Goal: Information Seeking & Learning: Learn about a topic

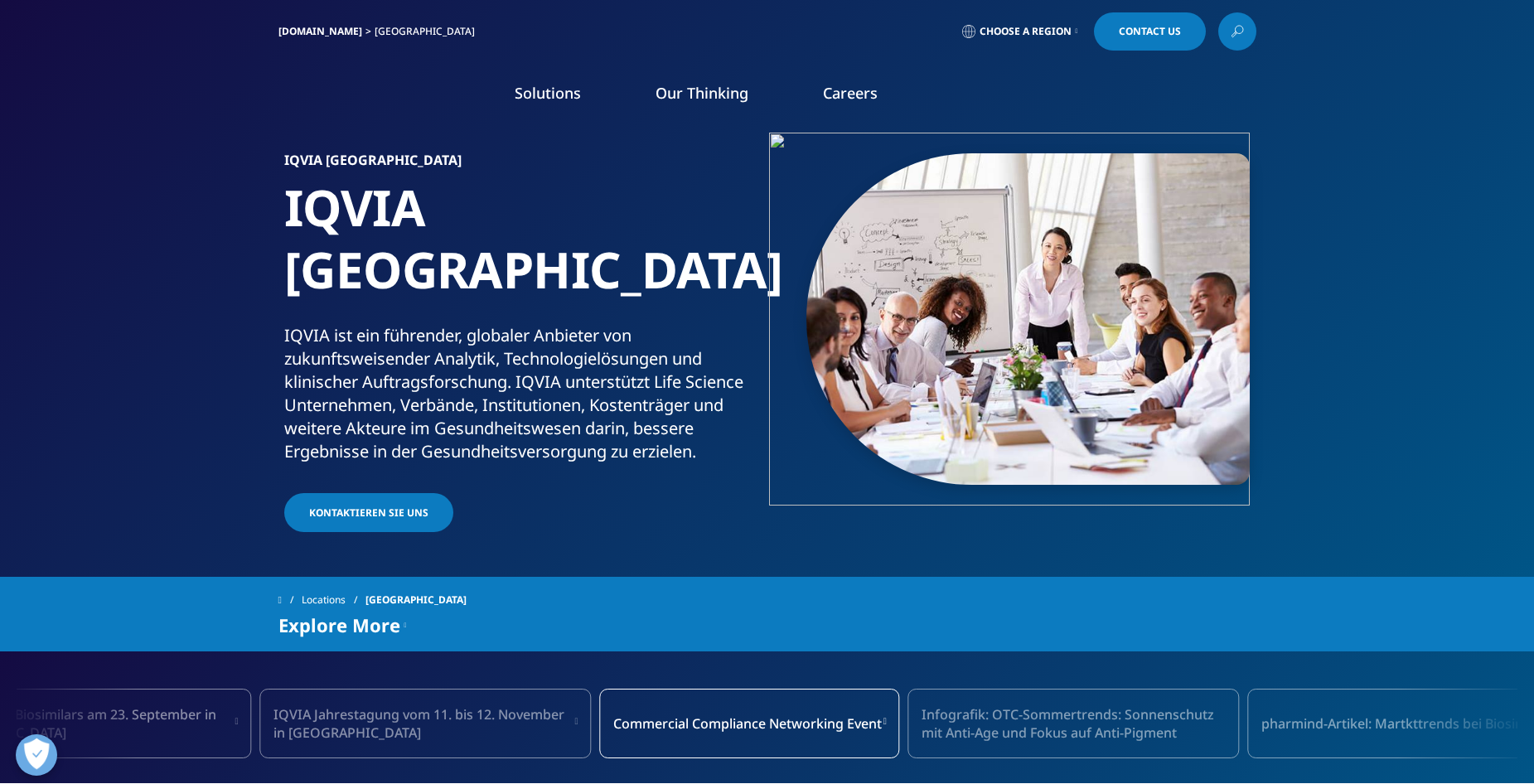
click at [562, 90] on link "Solutions" at bounding box center [547, 92] width 66 height 20
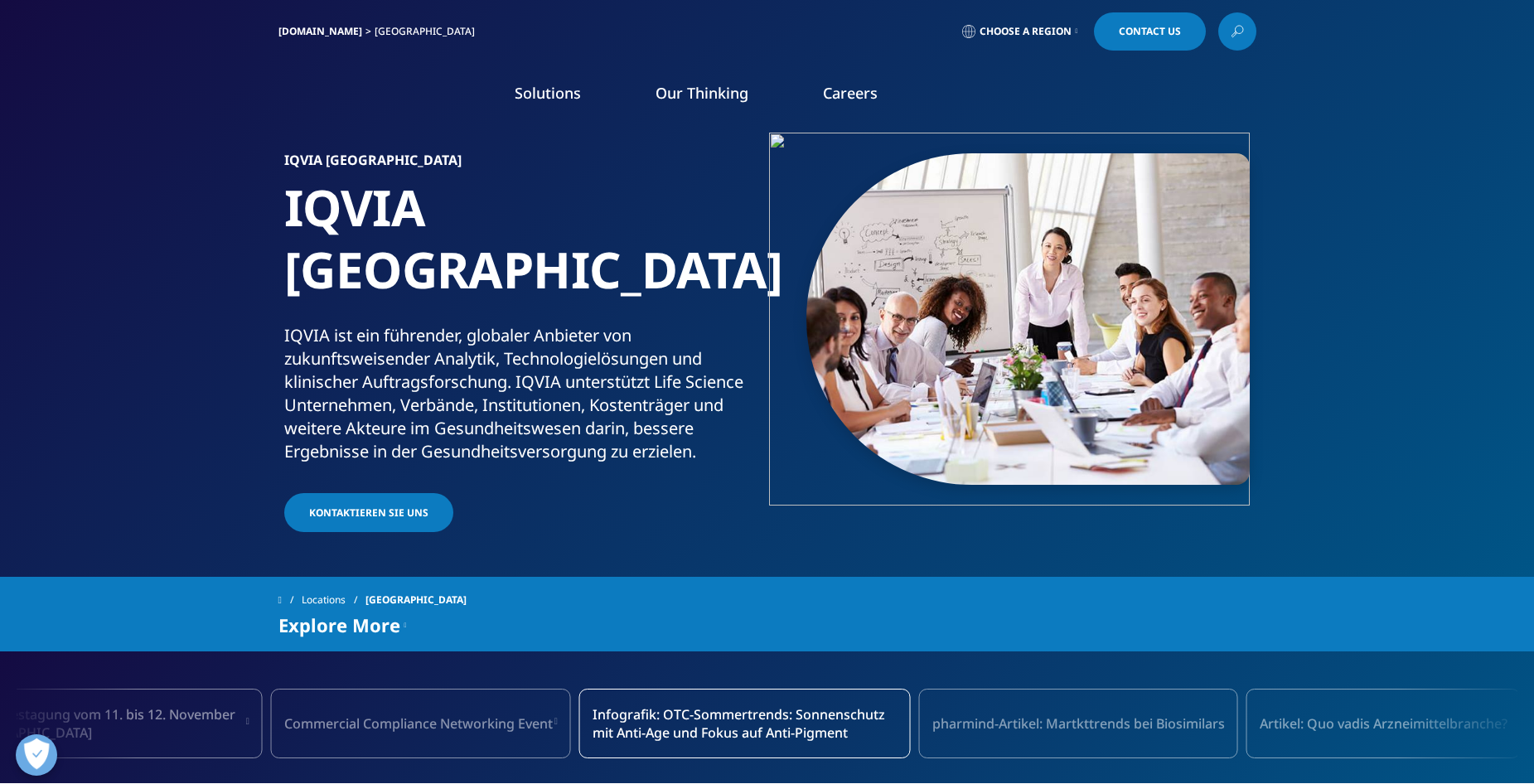
click at [131, 315] on link "Technologies" at bounding box center [129, 317] width 83 height 18
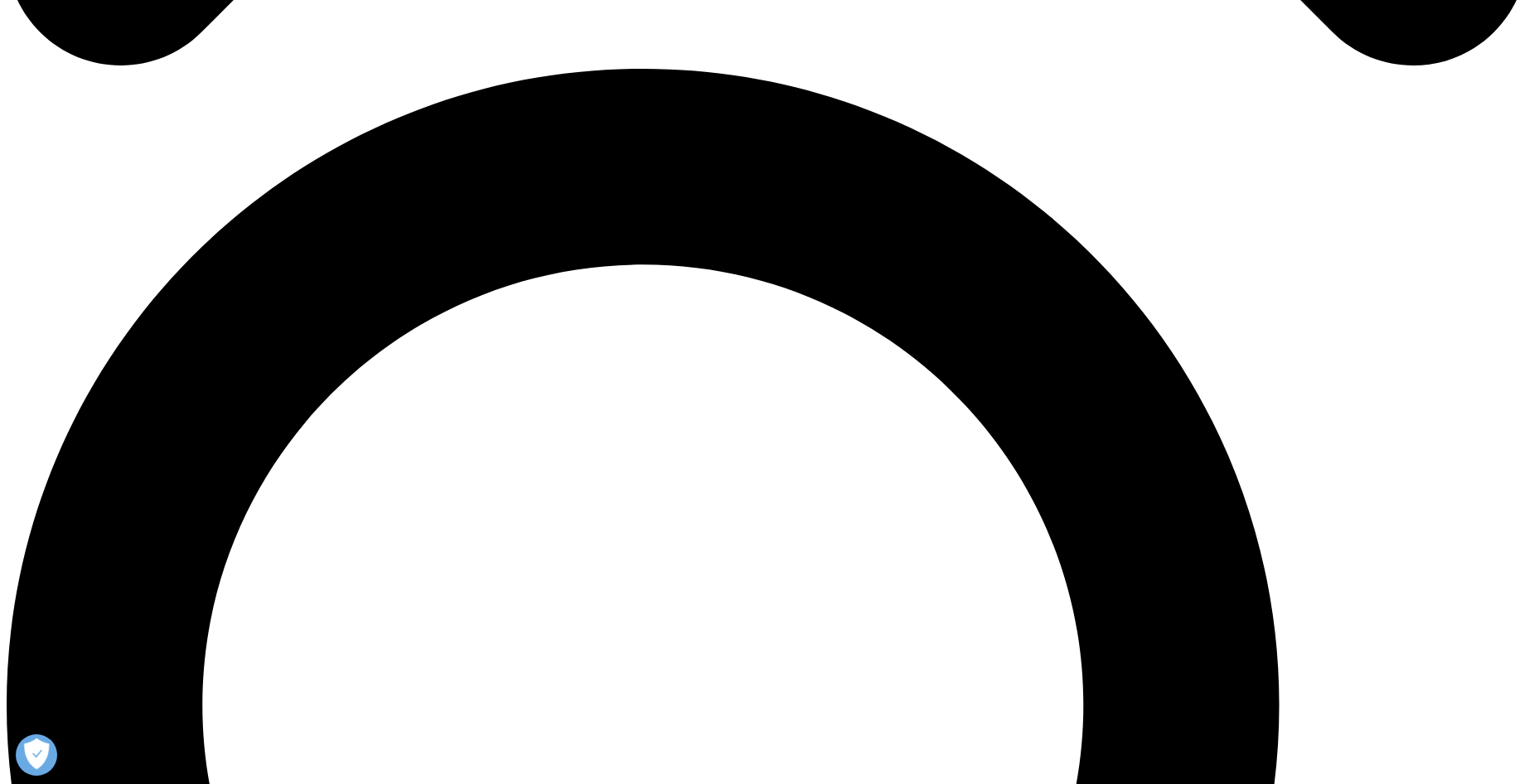
scroll to position [1491, 0]
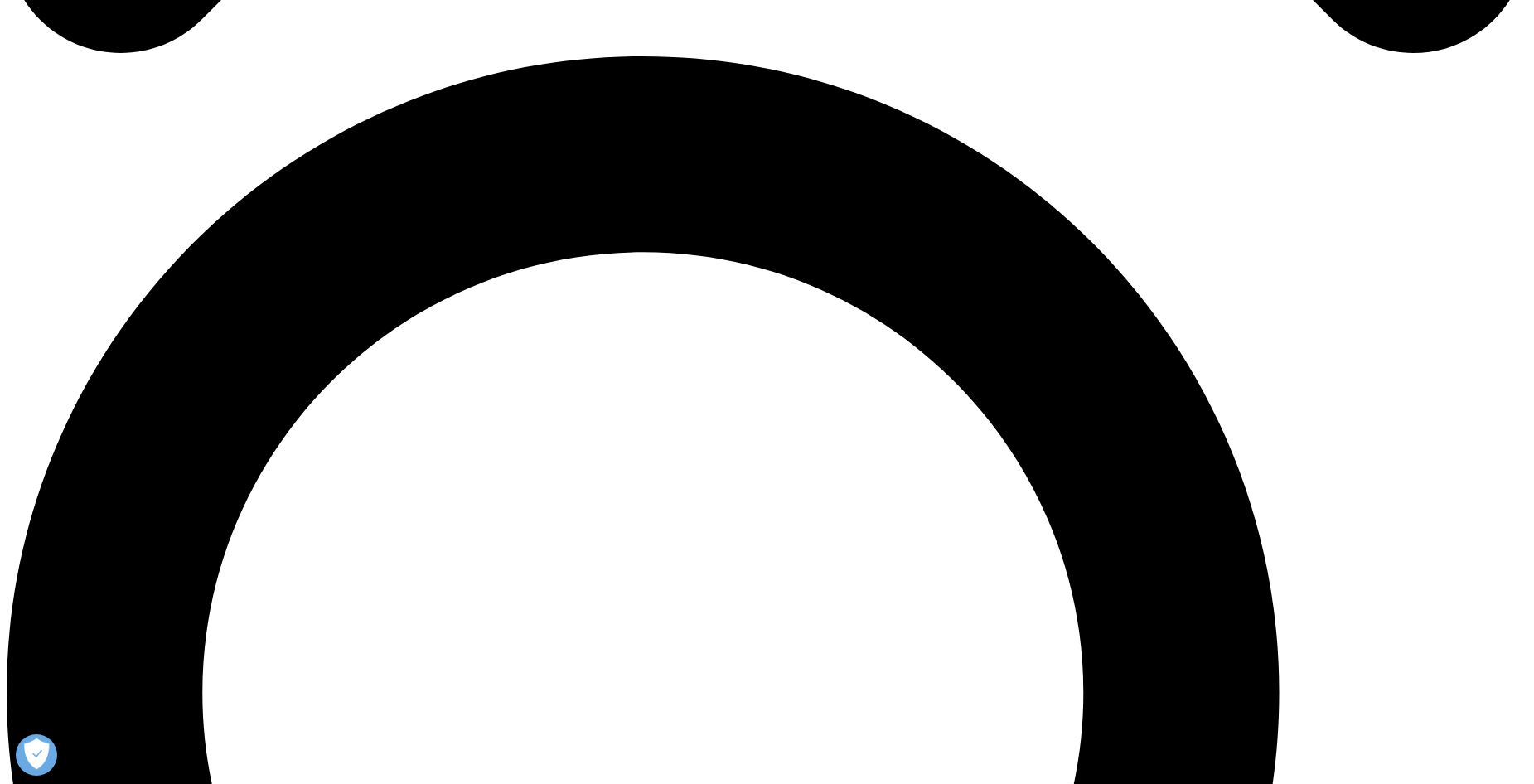
drag, startPoint x: 696, startPoint y: 492, endPoint x: 1157, endPoint y: 457, distance: 462.3
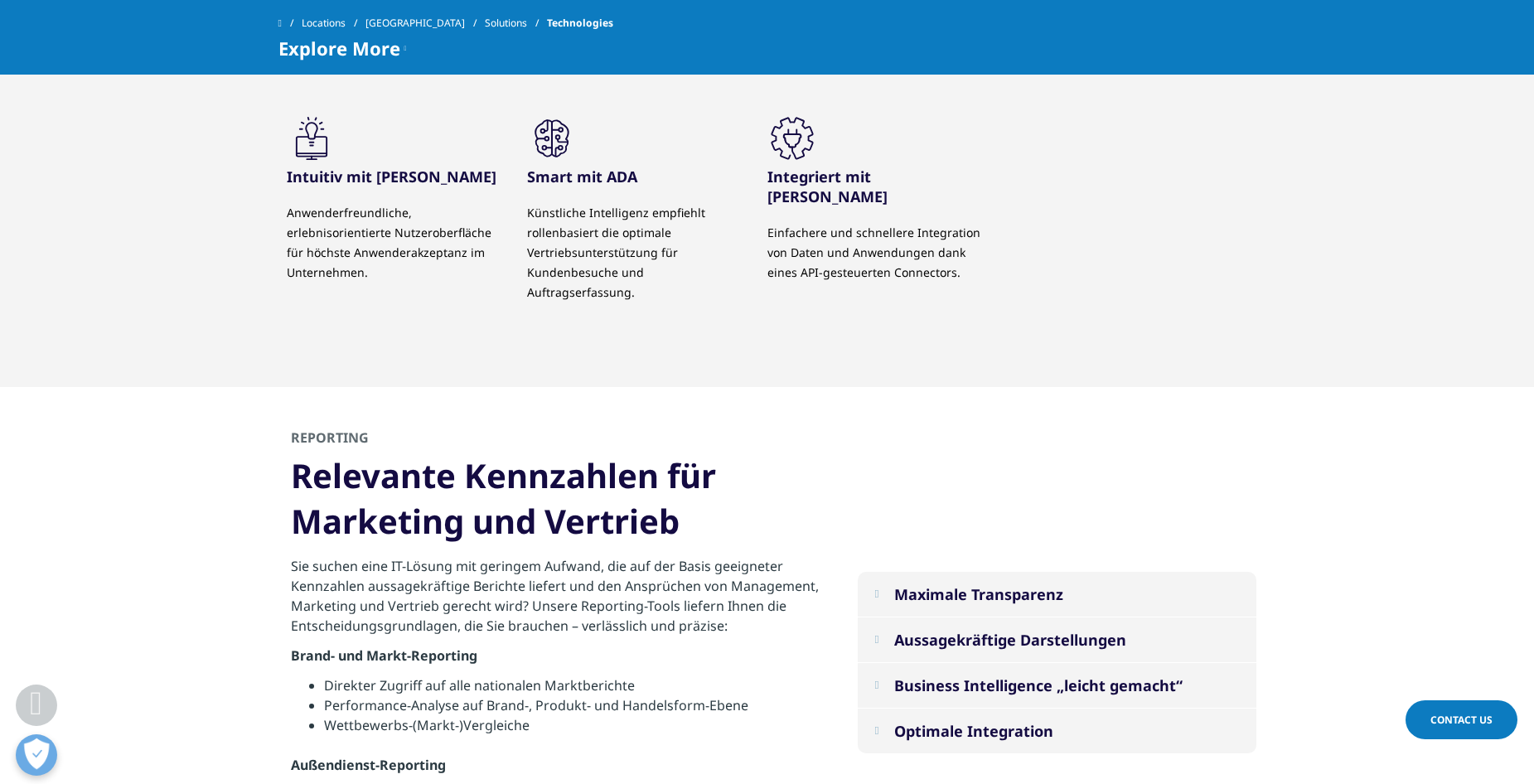
click at [1189, 469] on div "Maximale Transparenz durch verknüpfte Datenquellen (Kombination unterschiedlich…" at bounding box center [768, 663] width 978 height 551
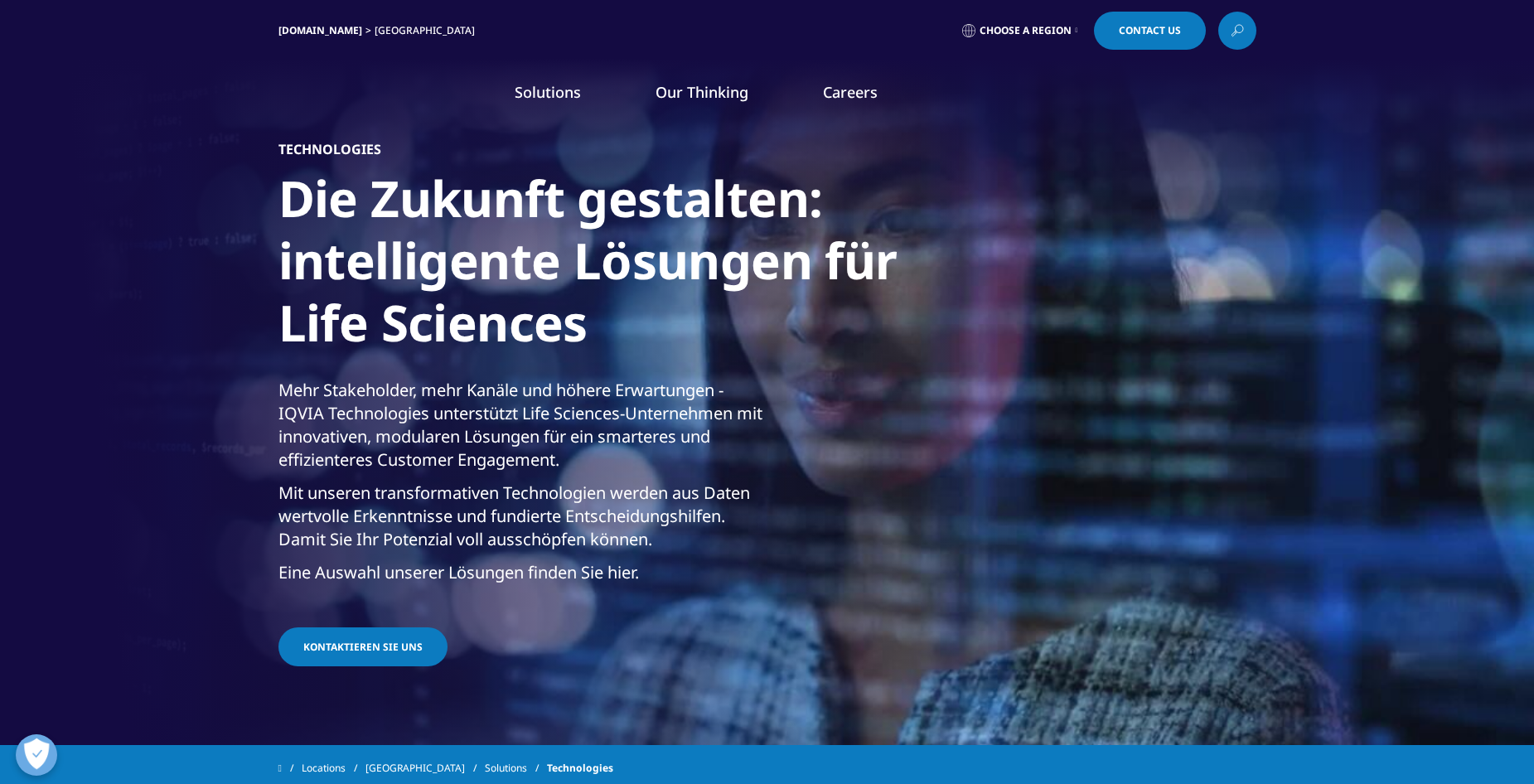
scroll to position [0, 0]
